Goal: Navigation & Orientation: Find specific page/section

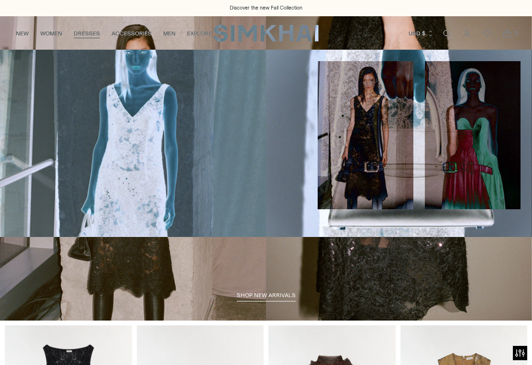
click at [89, 31] on link "DRESSES" at bounding box center [87, 33] width 26 height 21
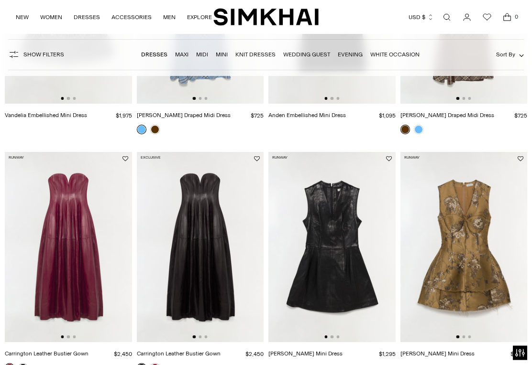
scroll to position [225, 0]
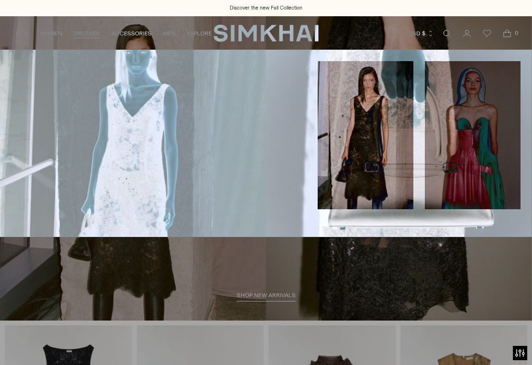
click at [33, 111] on link "Evening" at bounding box center [23, 111] width 25 height 7
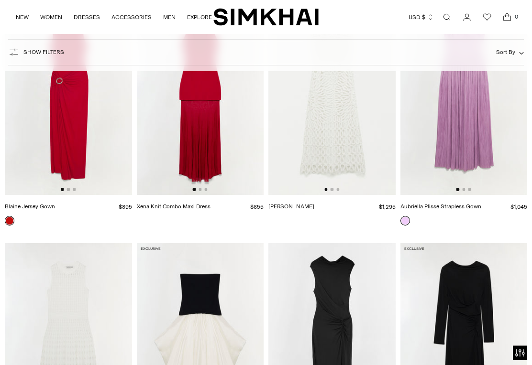
scroll to position [1782, 0]
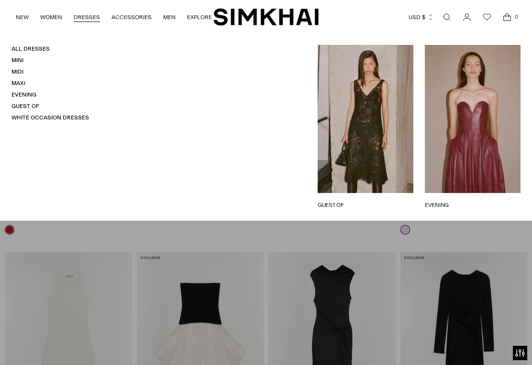
click at [82, 22] on link "DRESSES" at bounding box center [87, 17] width 26 height 21
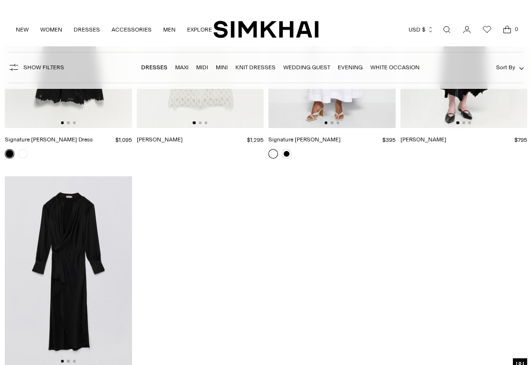
scroll to position [10228, 0]
